Goal: Information Seeking & Learning: Learn about a topic

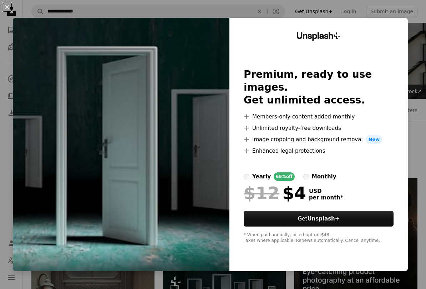
scroll to position [232, 0]
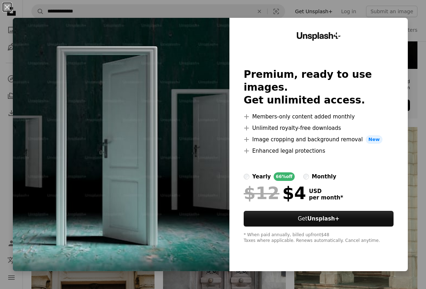
click at [405, 45] on div "Unsplash+ Premium, ready to use images. Get unlimited access. A plus sign Membe…" at bounding box center [319, 144] width 178 height 253
click at [76, 92] on img at bounding box center [121, 144] width 217 height 253
click at [11, 11] on button "An X shape" at bounding box center [7, 7] width 9 height 9
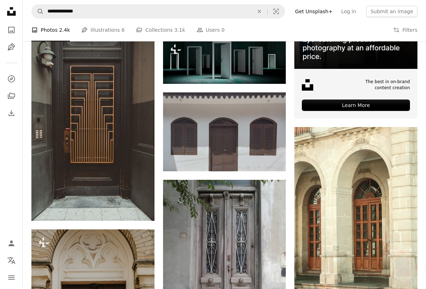
click at [239, 67] on img at bounding box center [224, 59] width 123 height 47
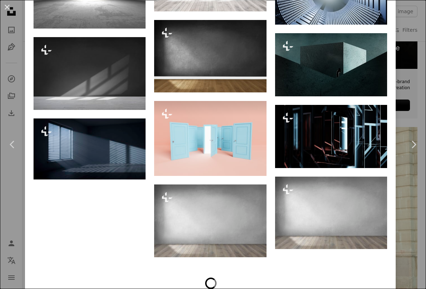
scroll to position [589, 0]
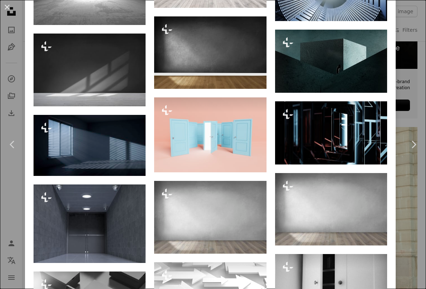
click at [234, 152] on img at bounding box center [210, 134] width 112 height 75
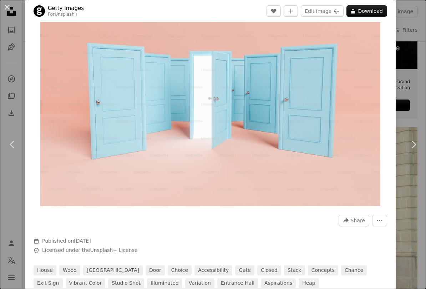
scroll to position [9, 0]
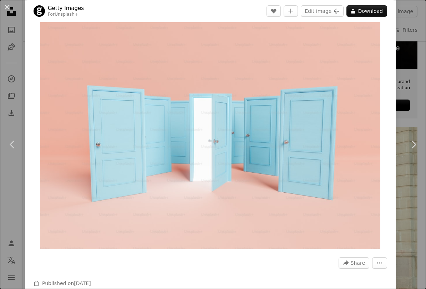
click at [11, 5] on button "An X shape" at bounding box center [7, 7] width 9 height 9
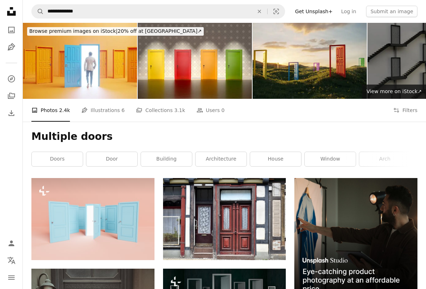
click at [398, 72] on img at bounding box center [425, 61] width 114 height 76
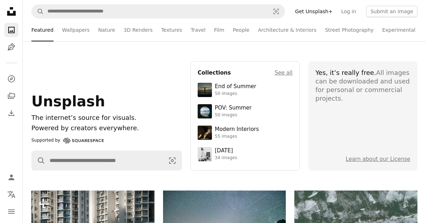
click at [230, 3] on nav "A magnifying glass Visual search Get Unsplash+ Log in Submit an image" at bounding box center [224, 11] width 403 height 23
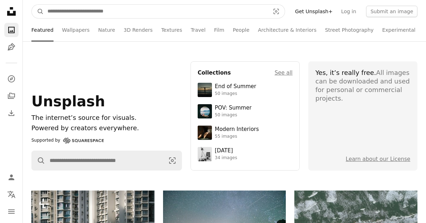
click at [215, 7] on input "Find visuals sitewide" at bounding box center [156, 12] width 224 height 14
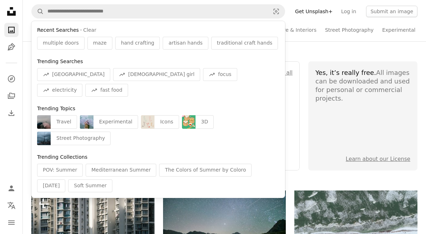
click at [66, 44] on span "multiple doors" at bounding box center [61, 43] width 36 height 7
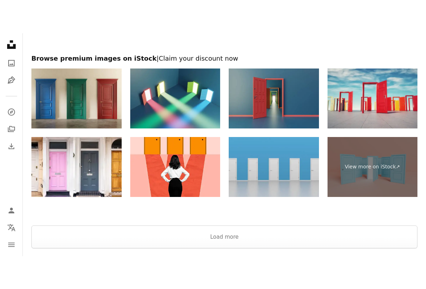
scroll to position [2494, 0]
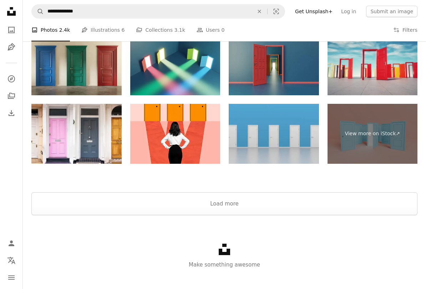
click at [186, 132] on img at bounding box center [175, 134] width 90 height 60
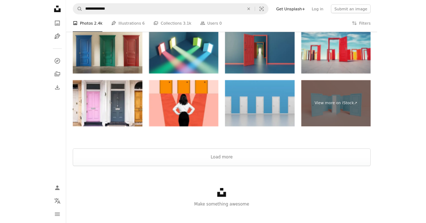
scroll to position [2532, 0]
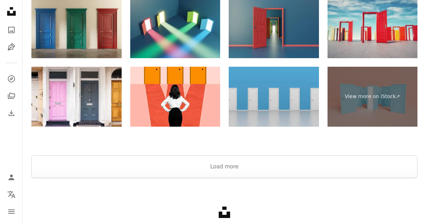
click at [363, 159] on button "Load more" at bounding box center [224, 166] width 386 height 23
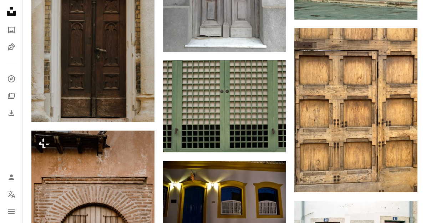
scroll to position [0, 0]
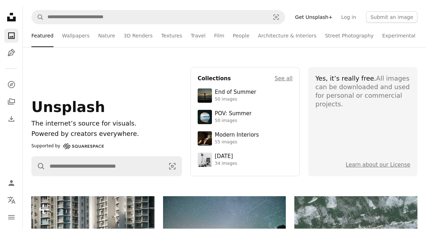
scroll to position [6, 0]
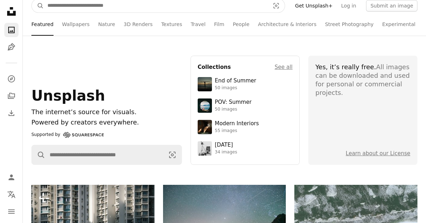
click at [76, 8] on input "Find visuals sitewide" at bounding box center [156, 6] width 224 height 14
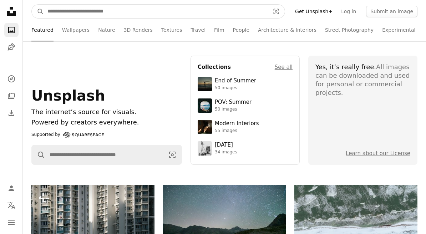
scroll to position [5, 0]
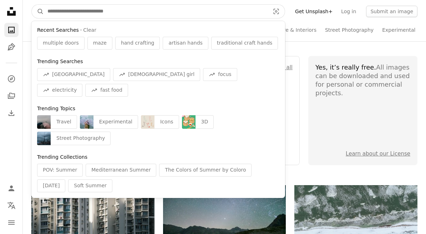
click at [94, 13] on input "Find visuals sitewide" at bounding box center [156, 12] width 224 height 14
paste input "**********"
type input "**********"
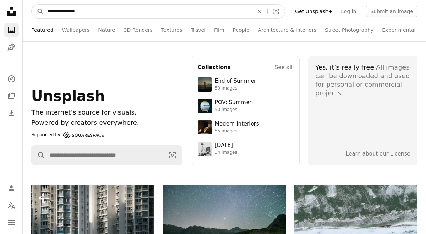
click at [38, 11] on button "A magnifying glass" at bounding box center [38, 12] width 12 height 14
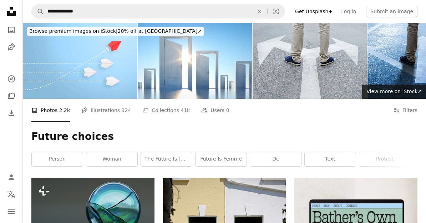
click at [405, 64] on img at bounding box center [425, 61] width 114 height 76
click at [207, 73] on img at bounding box center [195, 61] width 114 height 76
